Goal: Task Accomplishment & Management: Use online tool/utility

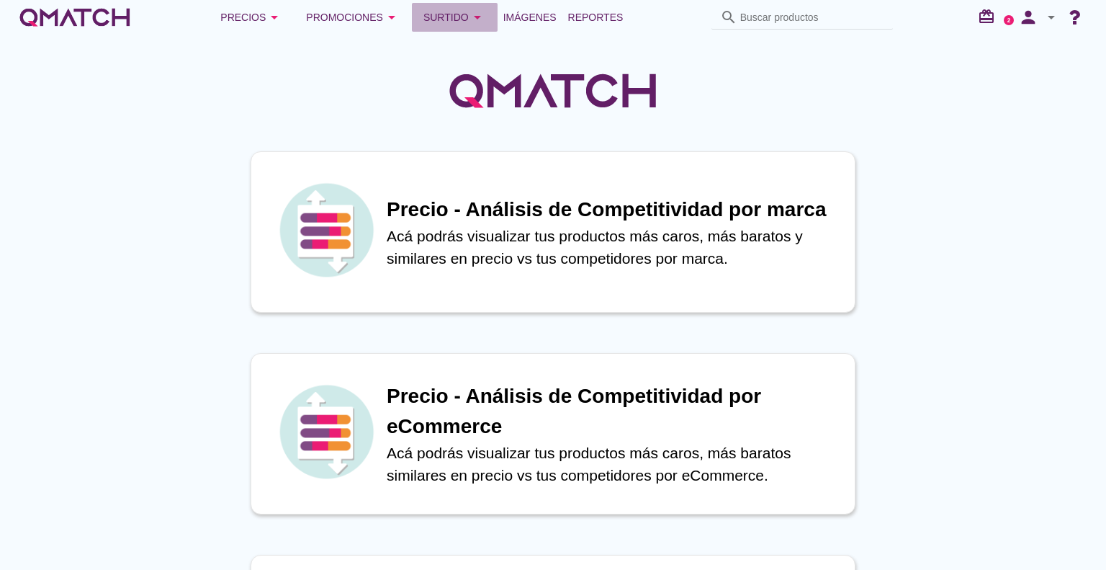
click at [470, 18] on icon "arrow_drop_down" at bounding box center [477, 17] width 17 height 17
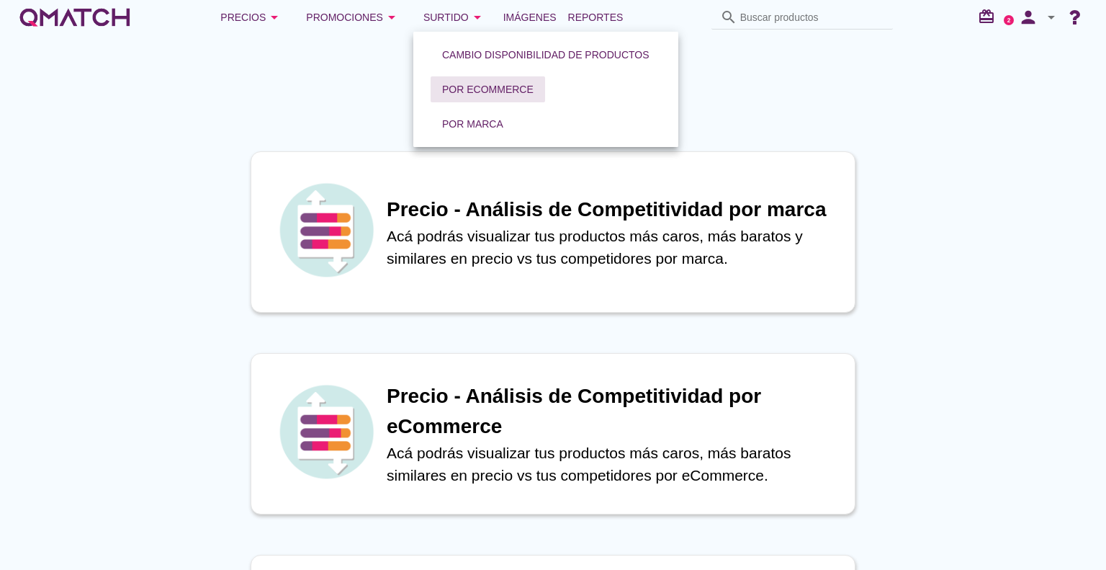
click at [482, 82] on div "Por eCommerce" at bounding box center [487, 89] width 91 height 15
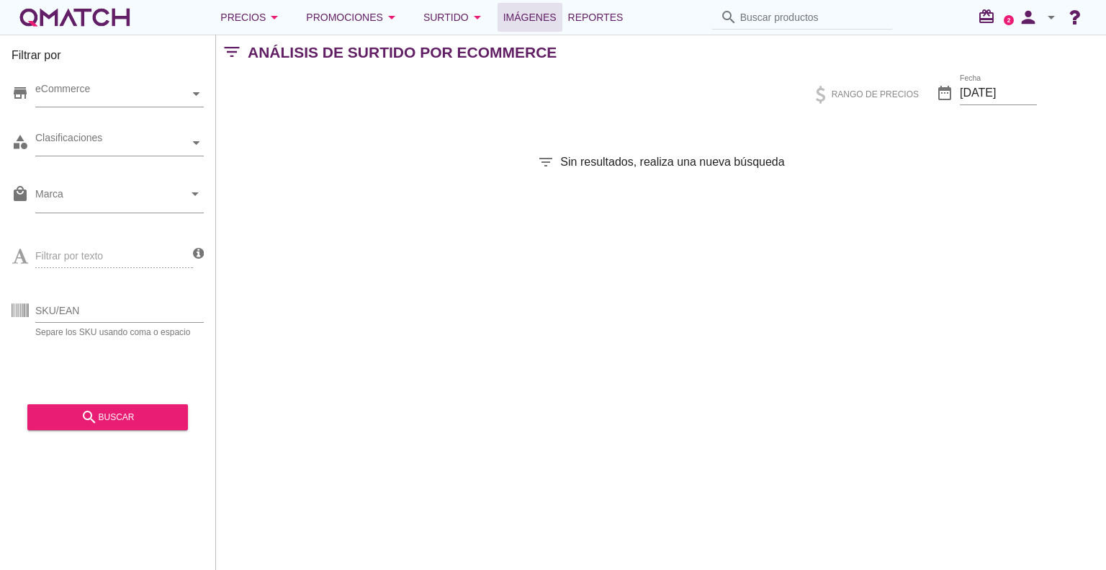
click at [536, 20] on span "Imágenes" at bounding box center [529, 17] width 53 height 17
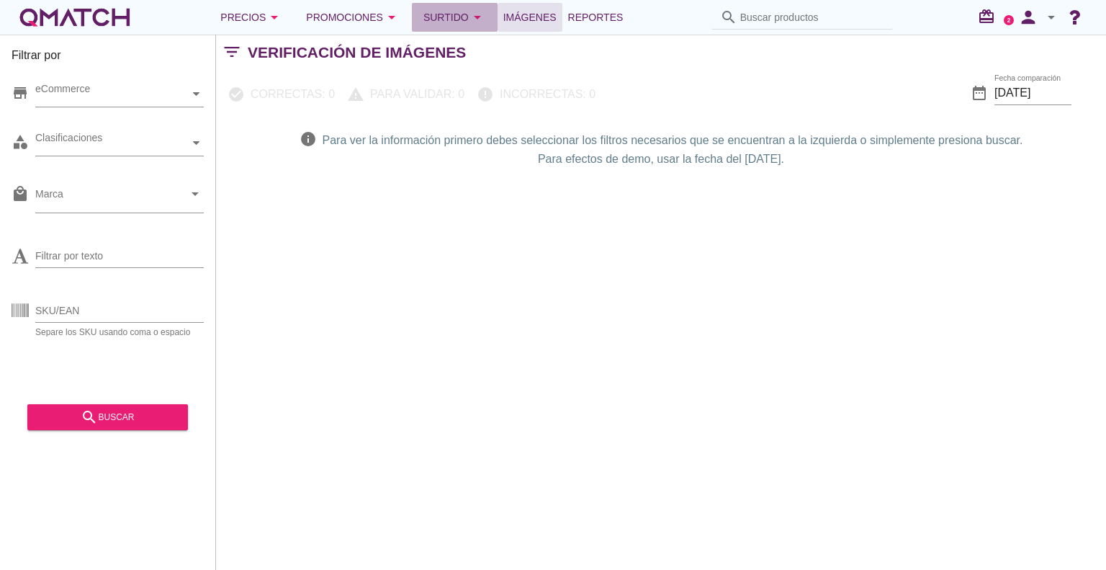
click at [462, 20] on div "Surtido arrow_drop_down" at bounding box center [454, 17] width 63 height 17
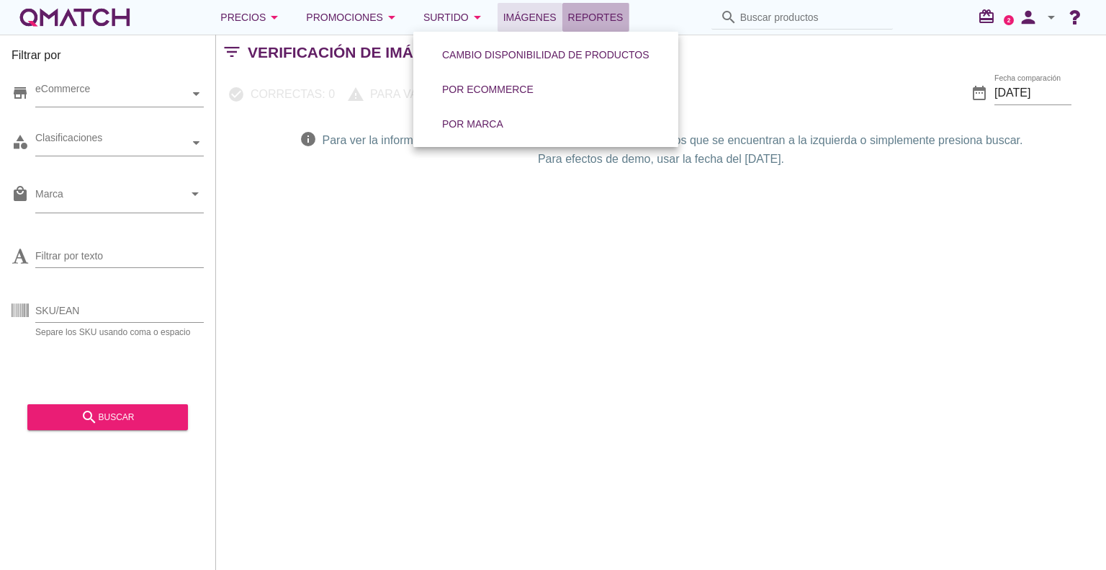
click at [614, 17] on span "Reportes" at bounding box center [595, 17] width 55 height 17
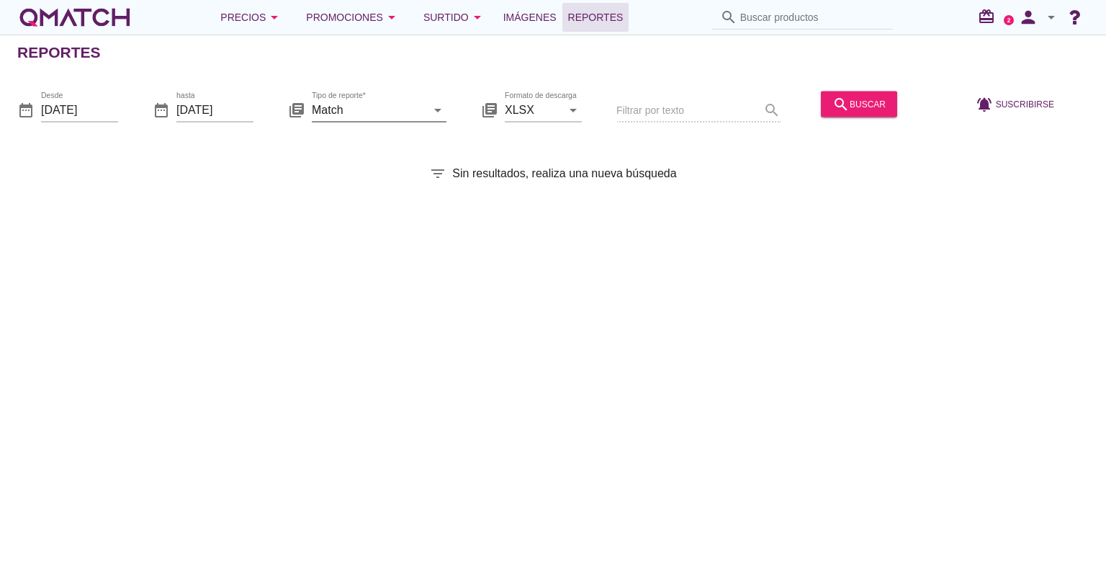
click at [432, 113] on icon "arrow_drop_down" at bounding box center [437, 109] width 17 height 17
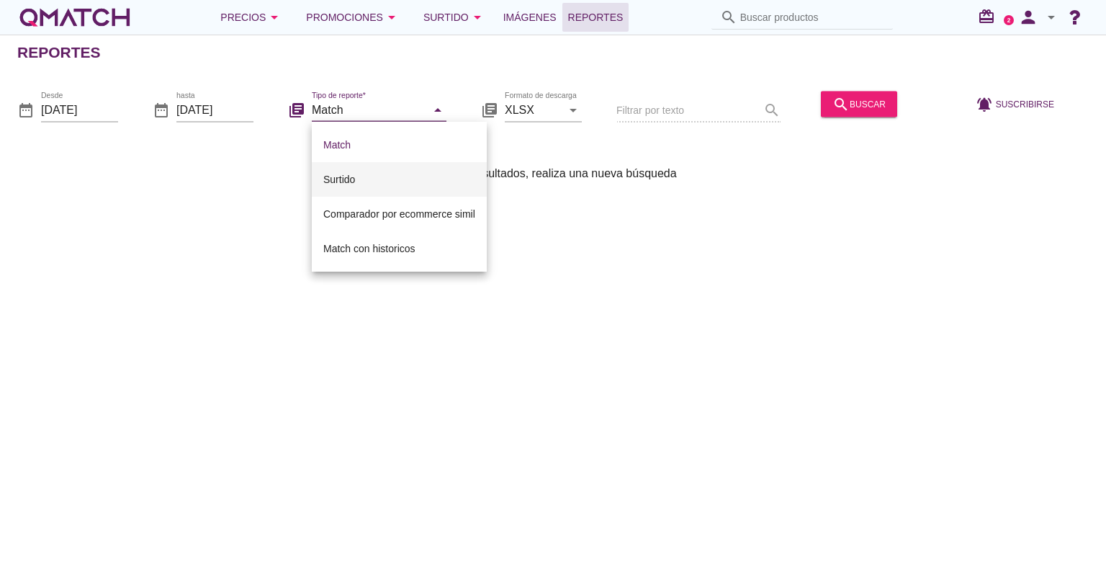
click at [345, 176] on div "Surtido" at bounding box center [399, 179] width 152 height 17
type input "Surtido"
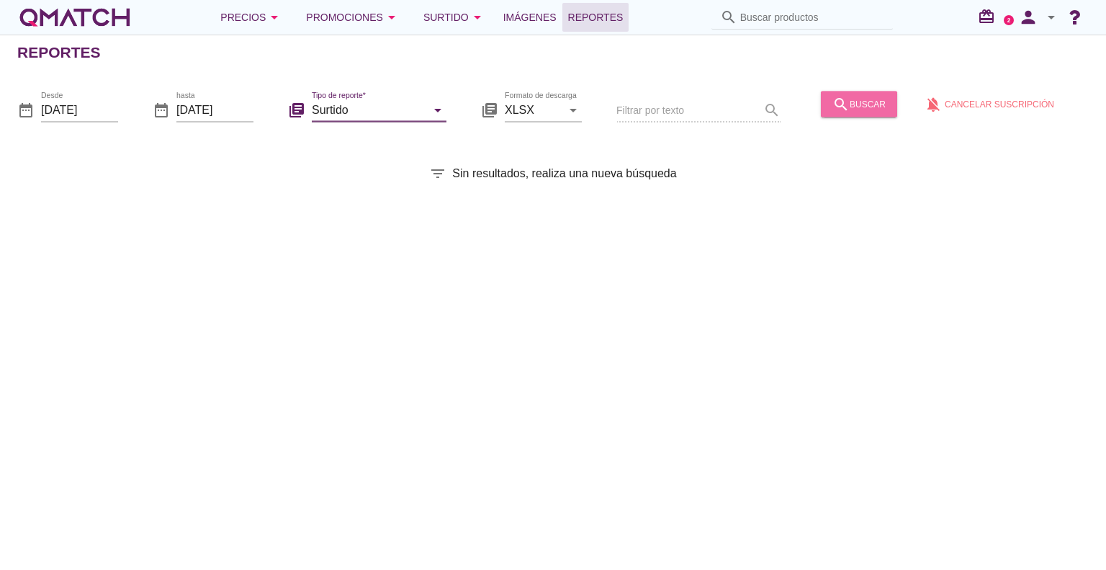
click at [847, 112] on div "search buscar" at bounding box center [858, 103] width 53 height 17
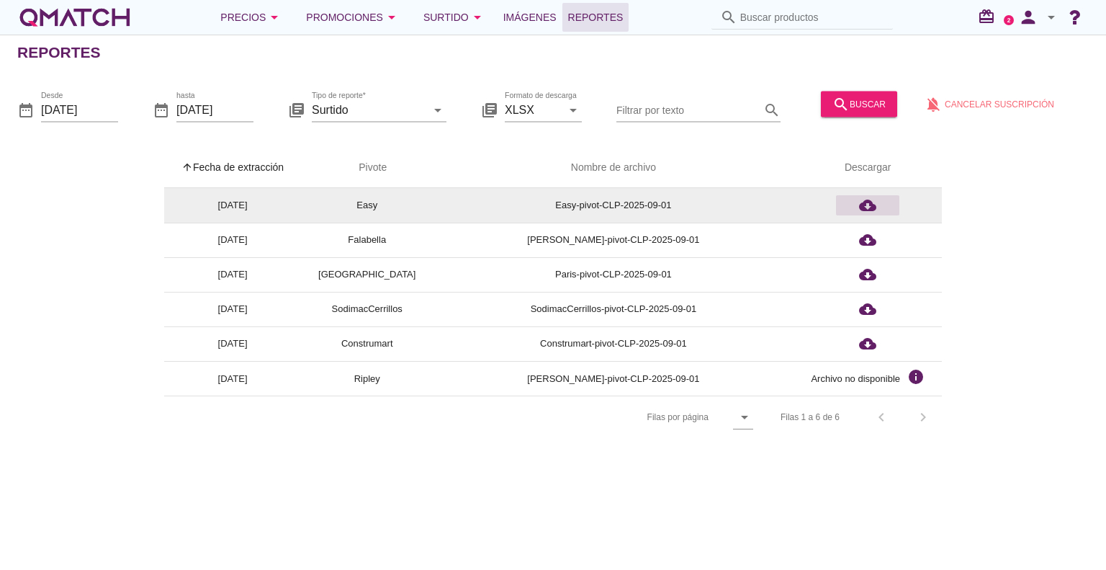
click at [876, 209] on icon "cloud_download" at bounding box center [867, 205] width 17 height 17
